Goal: Complete application form: Complete application form

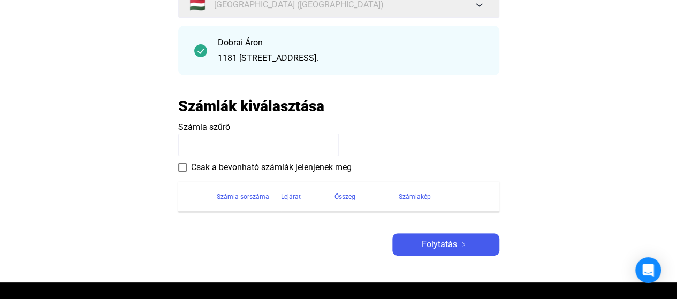
scroll to position [139, 0]
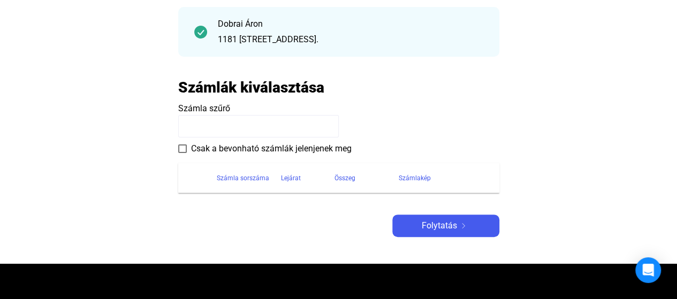
click at [224, 122] on input at bounding box center [258, 126] width 160 height 22
type input "**********"
click at [305, 146] on span "Csak a bevonható számlák jelenjenek meg" at bounding box center [271, 148] width 160 height 13
click at [245, 175] on div "Számla sorszáma" at bounding box center [243, 178] width 52 height 13
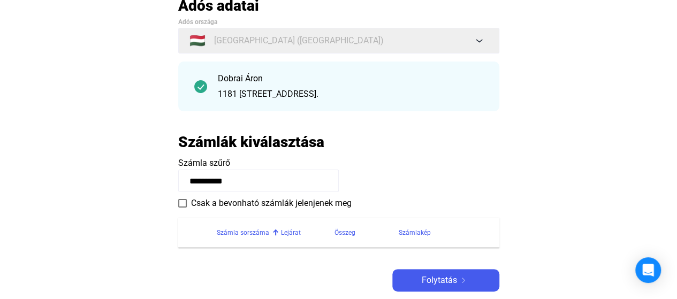
scroll to position [0, 0]
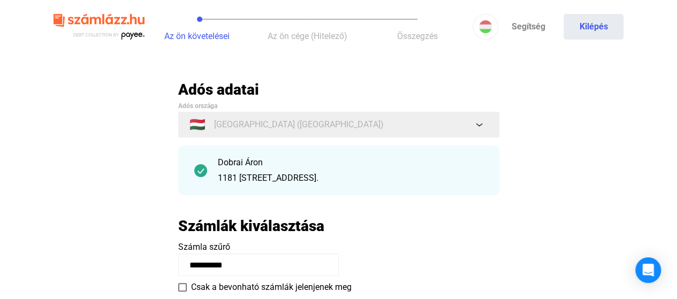
click at [220, 164] on div "Dobrai Áron" at bounding box center [350, 162] width 265 height 13
click at [201, 169] on img at bounding box center [200, 170] width 13 height 13
click at [446, 110] on app-hu-debtor-form "Adós adatai Adós országa 🇭🇺 [STREET_ADDRESS]" at bounding box center [338, 137] width 321 height 115
click at [532, 24] on link "Segítség" at bounding box center [528, 27] width 60 height 26
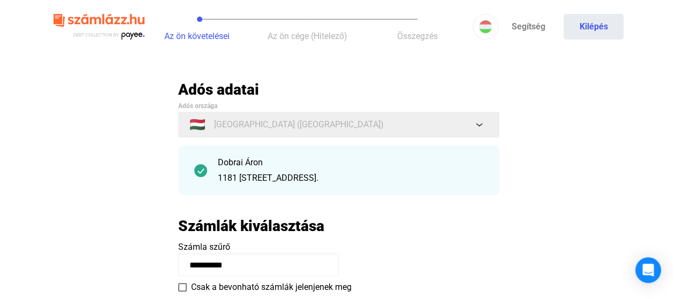
click at [297, 36] on span "Az ön cége (Hitelező)" at bounding box center [307, 36] width 80 height 10
click at [430, 34] on span "Összegzés" at bounding box center [417, 36] width 41 height 10
click at [576, 29] on button "Kilépés" at bounding box center [593, 27] width 60 height 26
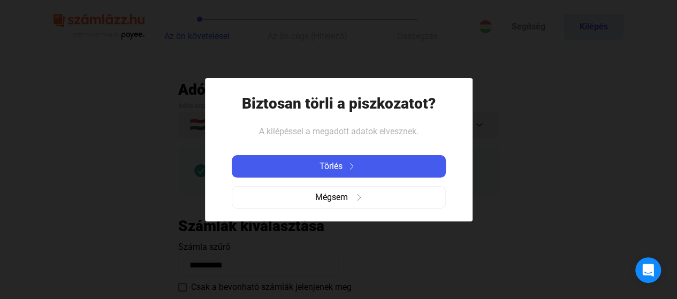
click at [364, 164] on div "Törlés" at bounding box center [339, 166] width 208 height 13
